Goal: Information Seeking & Learning: Learn about a topic

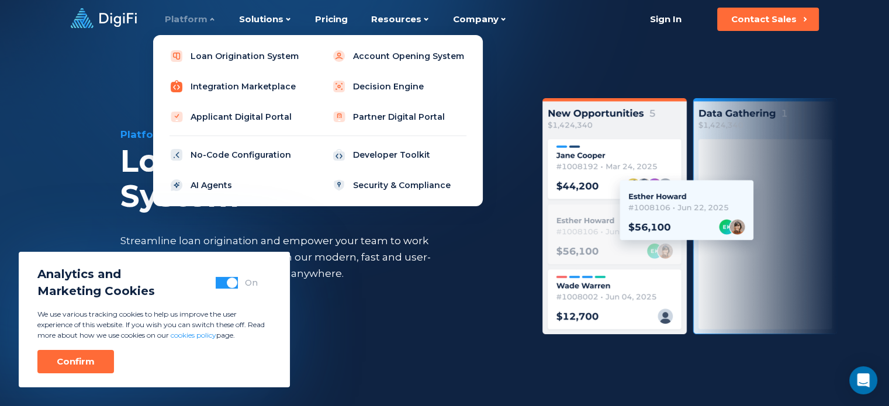
click at [212, 85] on link "Integration Marketplace" at bounding box center [236, 86] width 148 height 23
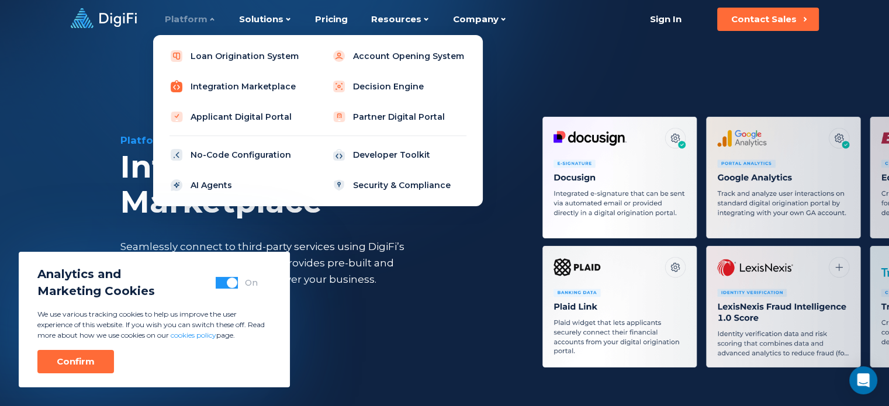
click at [205, 86] on link "Integration Marketplace" at bounding box center [236, 86] width 148 height 23
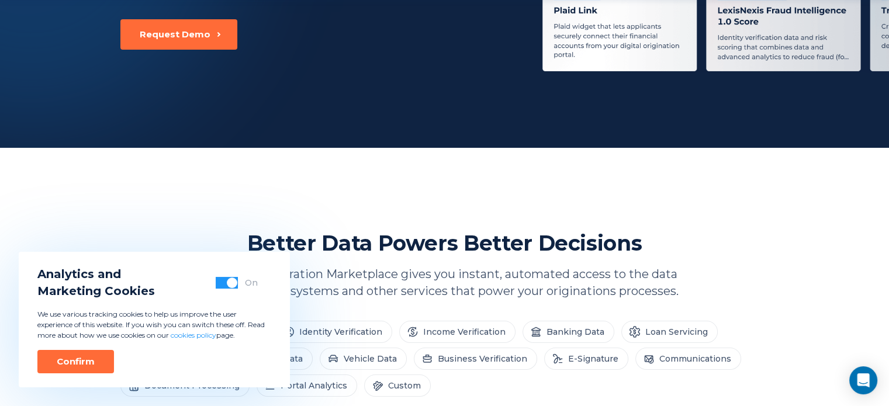
scroll to position [364, 0]
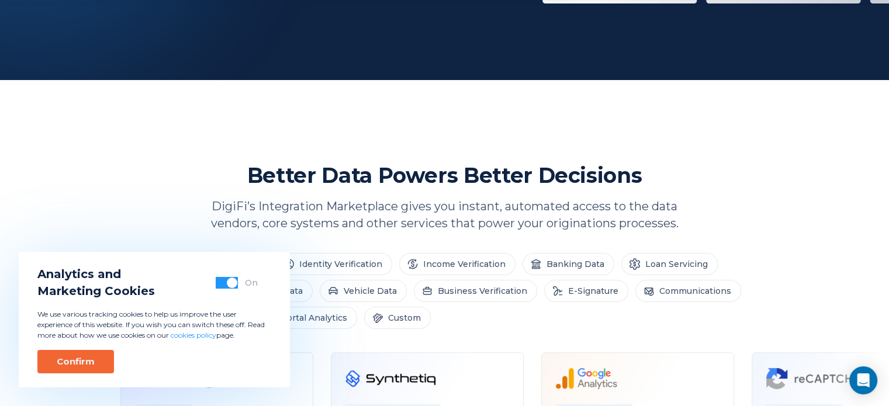
click at [98, 362] on button "Confirm" at bounding box center [75, 361] width 77 height 23
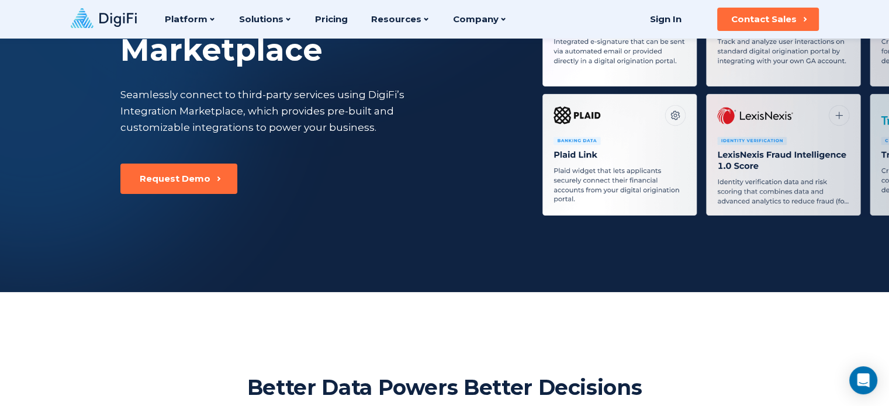
scroll to position [0, 0]
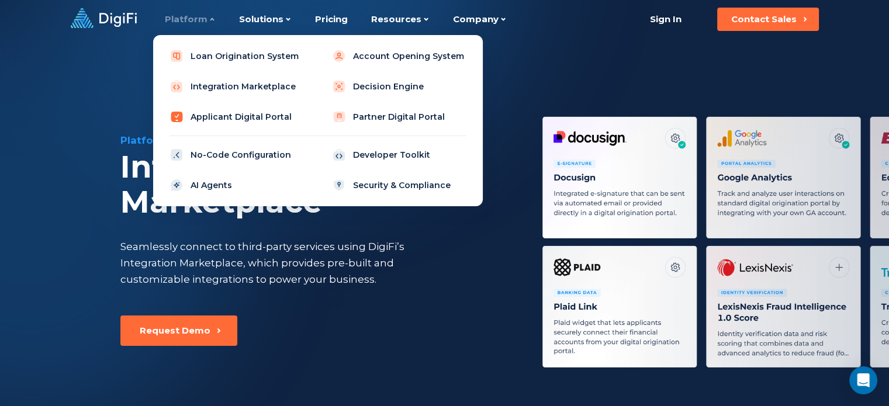
click at [231, 117] on link "Applicant Digital Portal" at bounding box center [236, 116] width 148 height 23
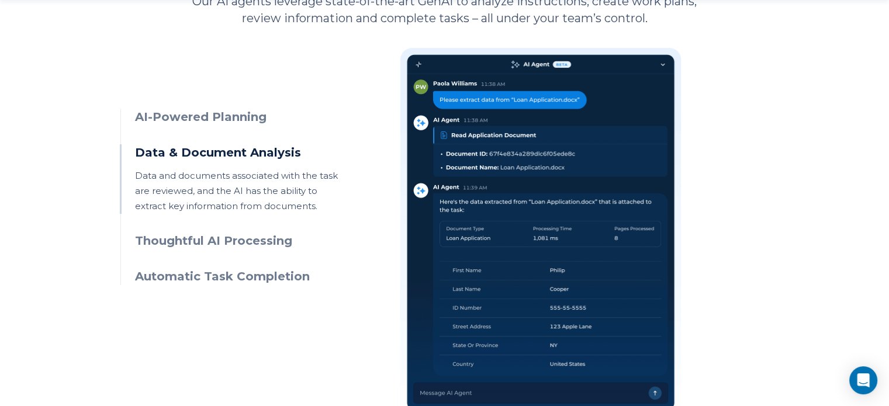
scroll to position [588, 0]
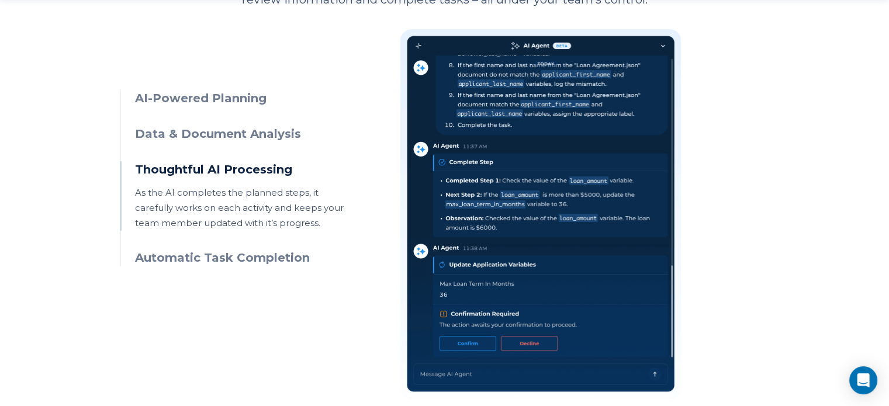
drag, startPoint x: 478, startPoint y: 266, endPoint x: 630, endPoint y: 271, distance: 152.0
click at [630, 271] on img at bounding box center [541, 213] width 282 height 369
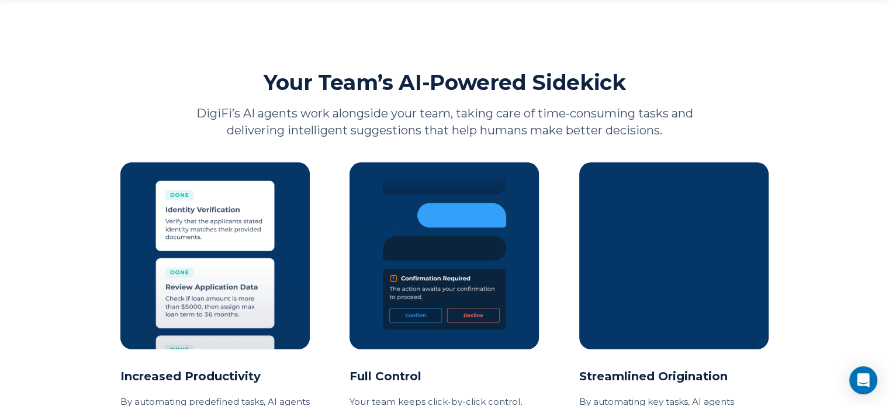
scroll to position [1005, 0]
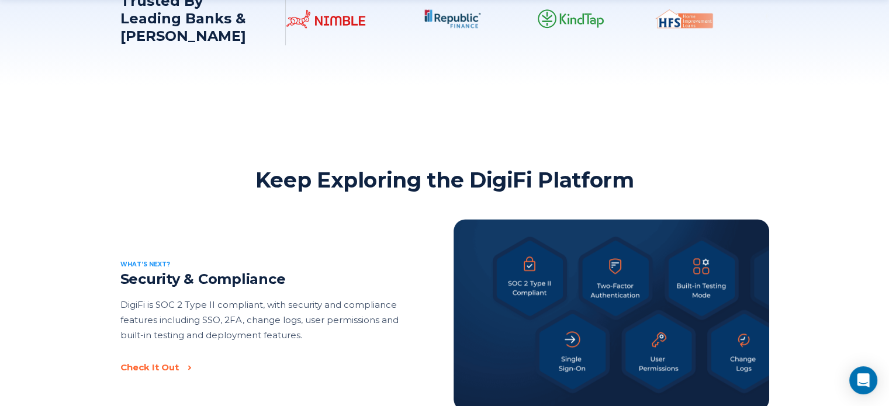
click at [630, 271] on img at bounding box center [611, 315] width 316 height 192
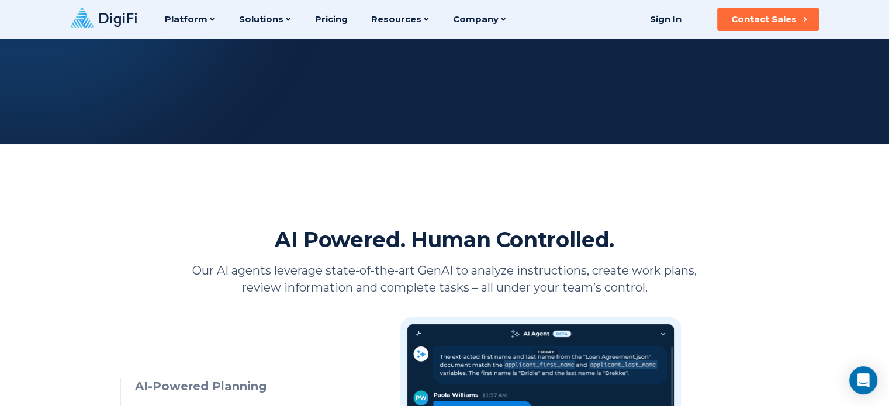
scroll to position [0, 0]
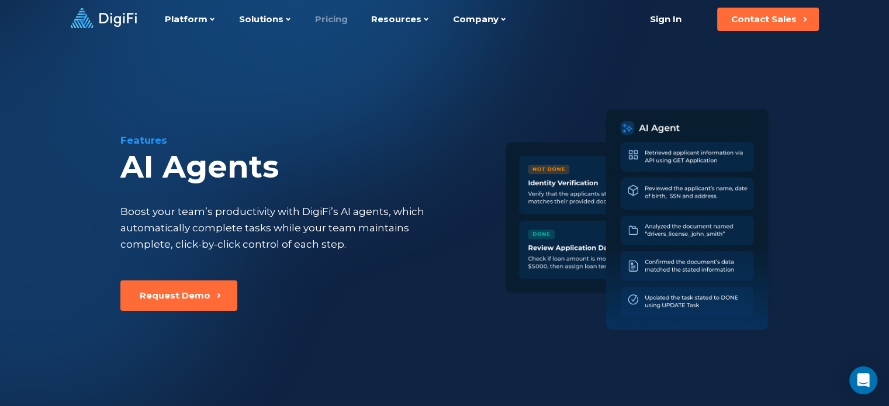
click at [334, 15] on link "Pricing" at bounding box center [331, 19] width 33 height 39
